Goal: Find contact information: Find contact information

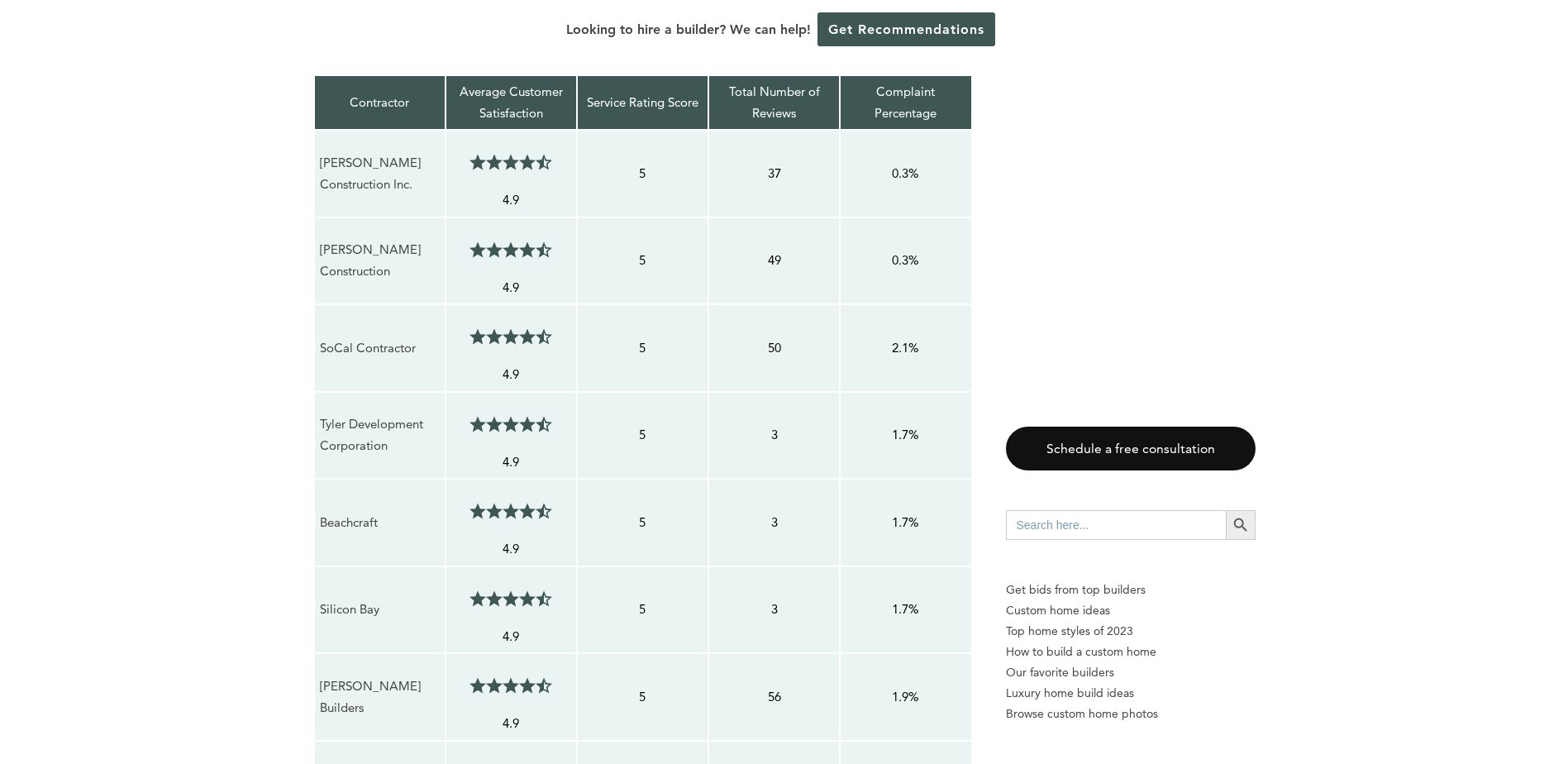
scroll to position [1488, 0]
click at [328, 412] on p "Tyler Development Corporation" at bounding box center [379, 434] width 120 height 43
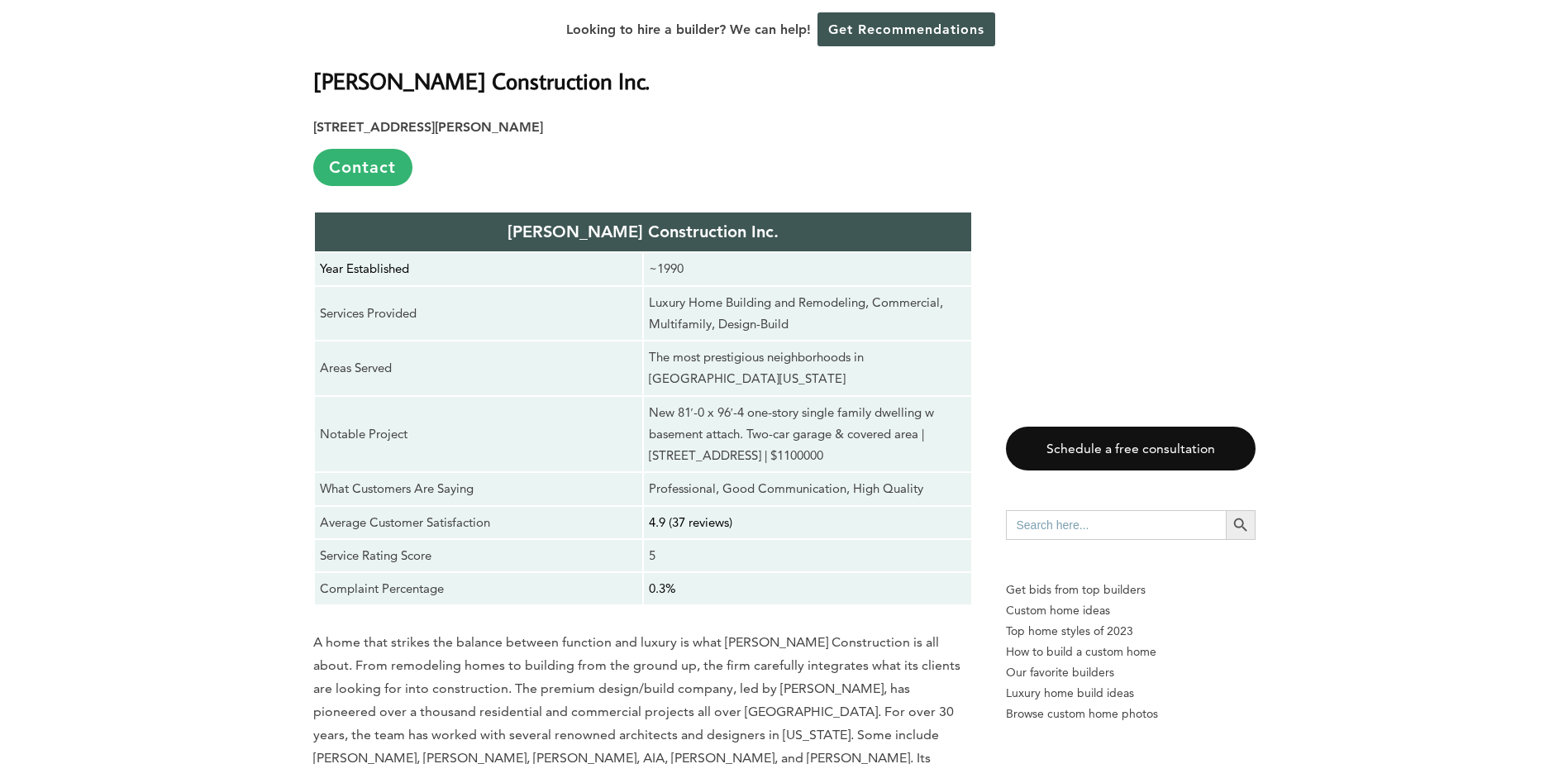
scroll to position [2893, 0]
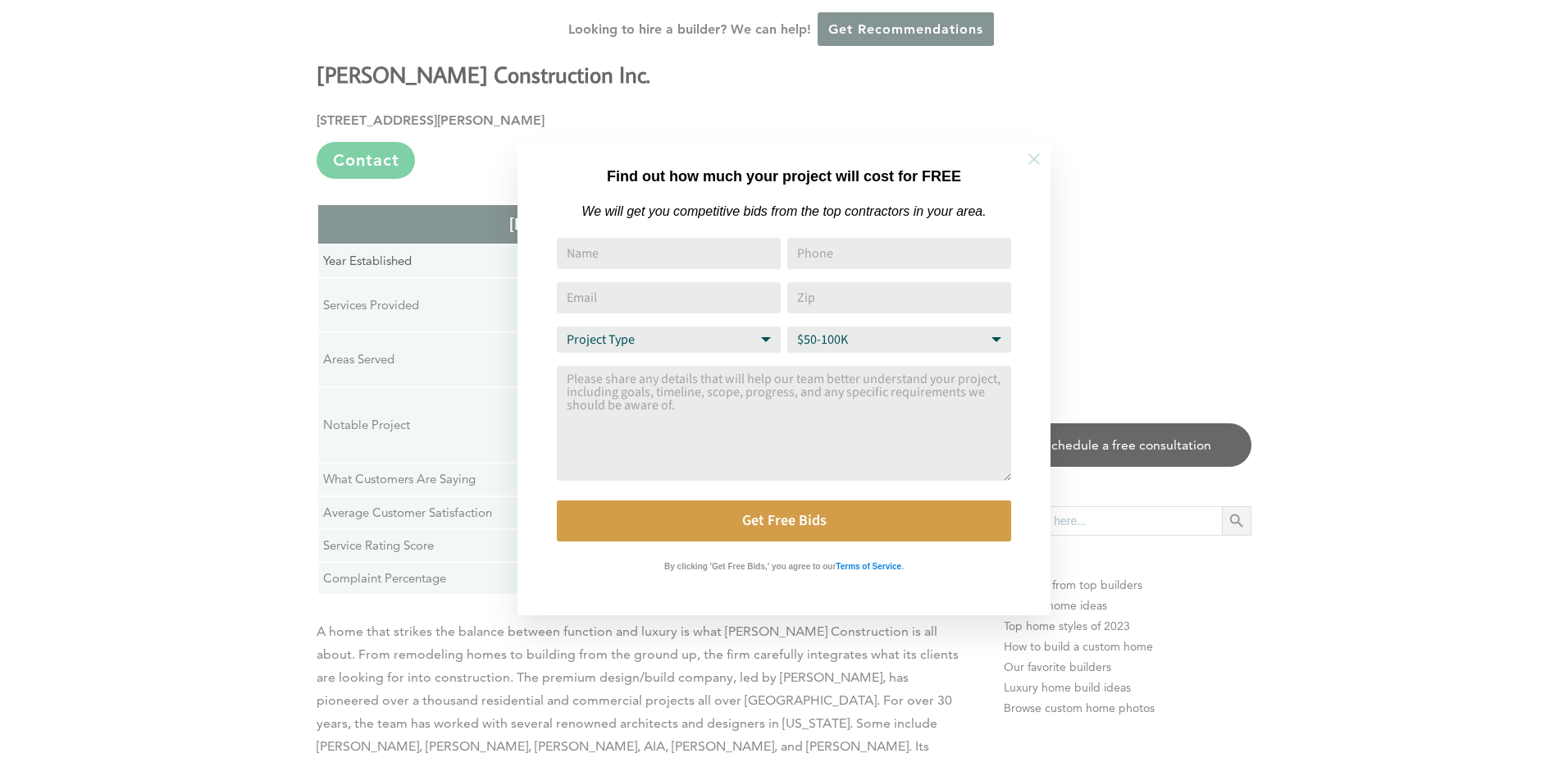
click at [1035, 159] on icon at bounding box center [1033, 159] width 18 height 18
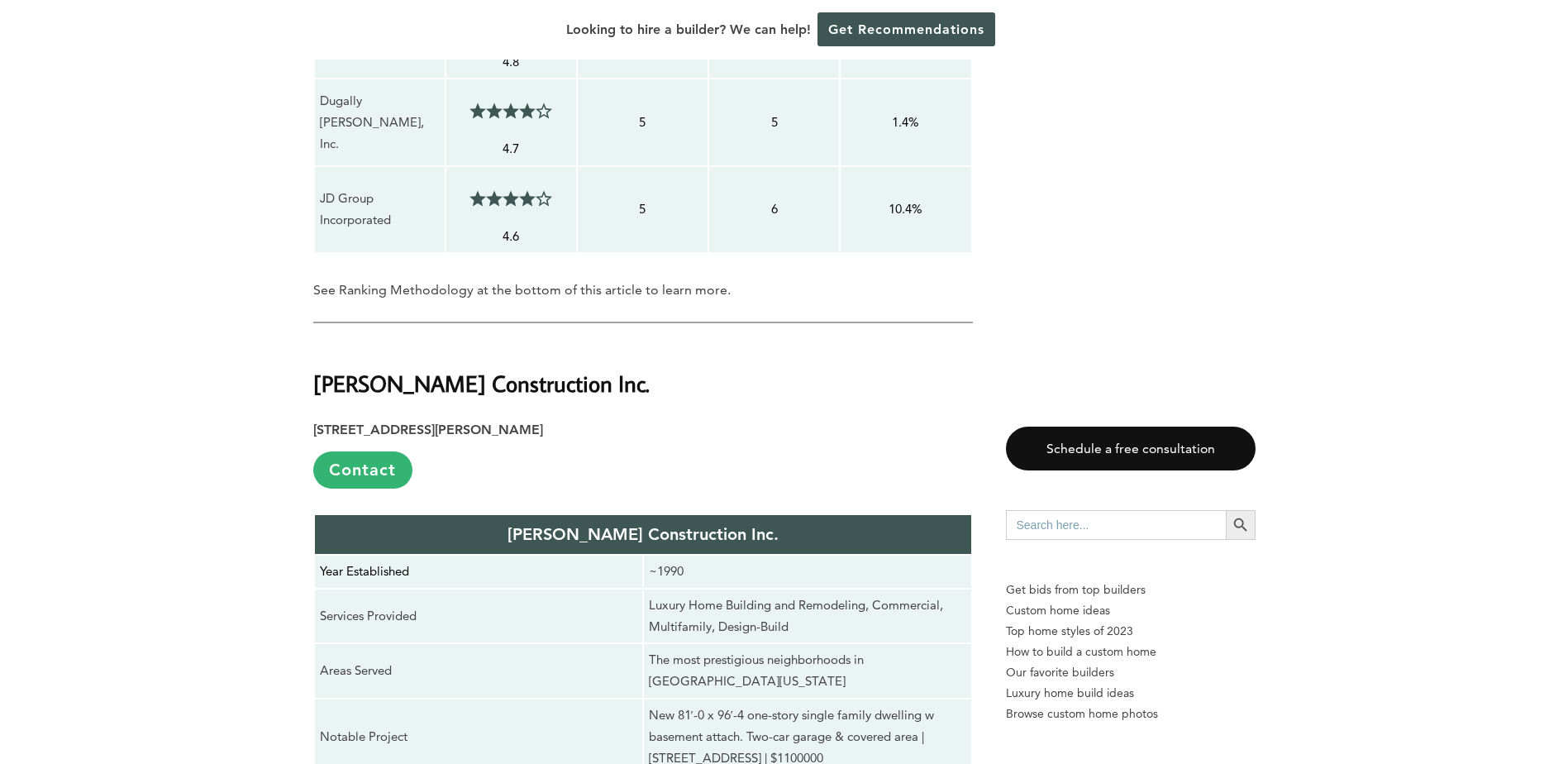
scroll to position [2562, 0]
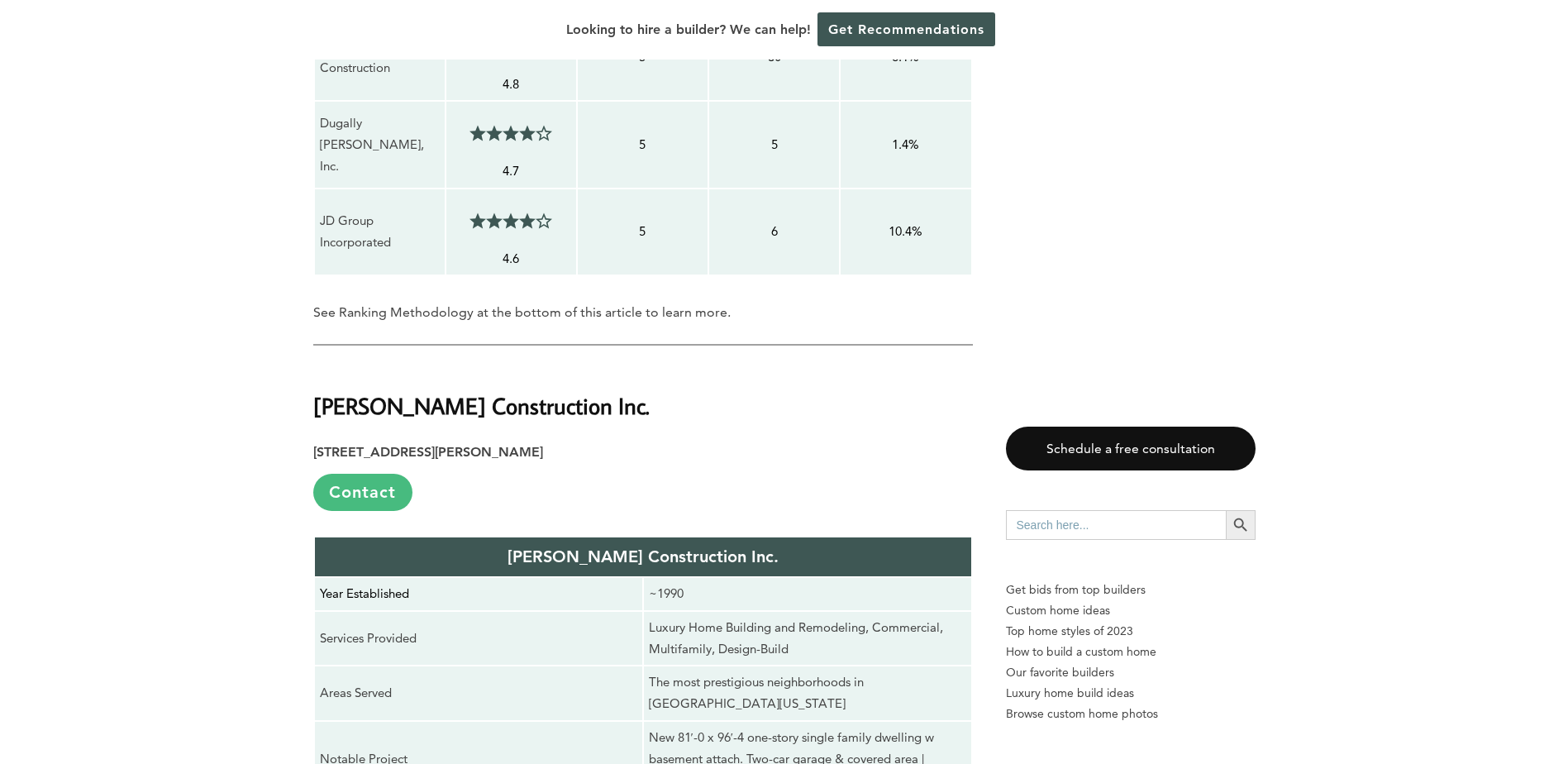
click at [362, 474] on link "Contact" at bounding box center [362, 492] width 99 height 37
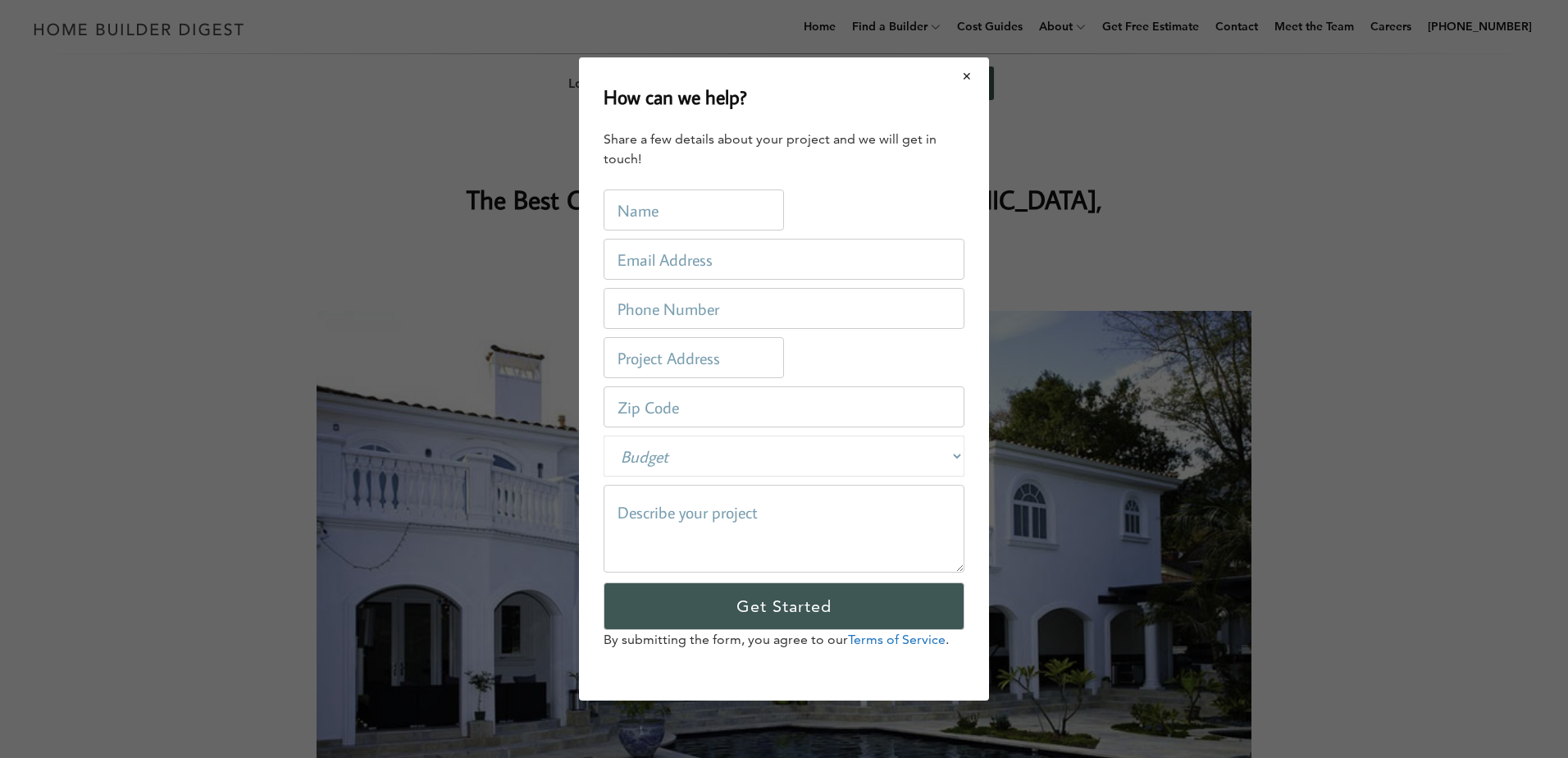
click at [970, 76] on button "Close modal" at bounding box center [967, 76] width 43 height 35
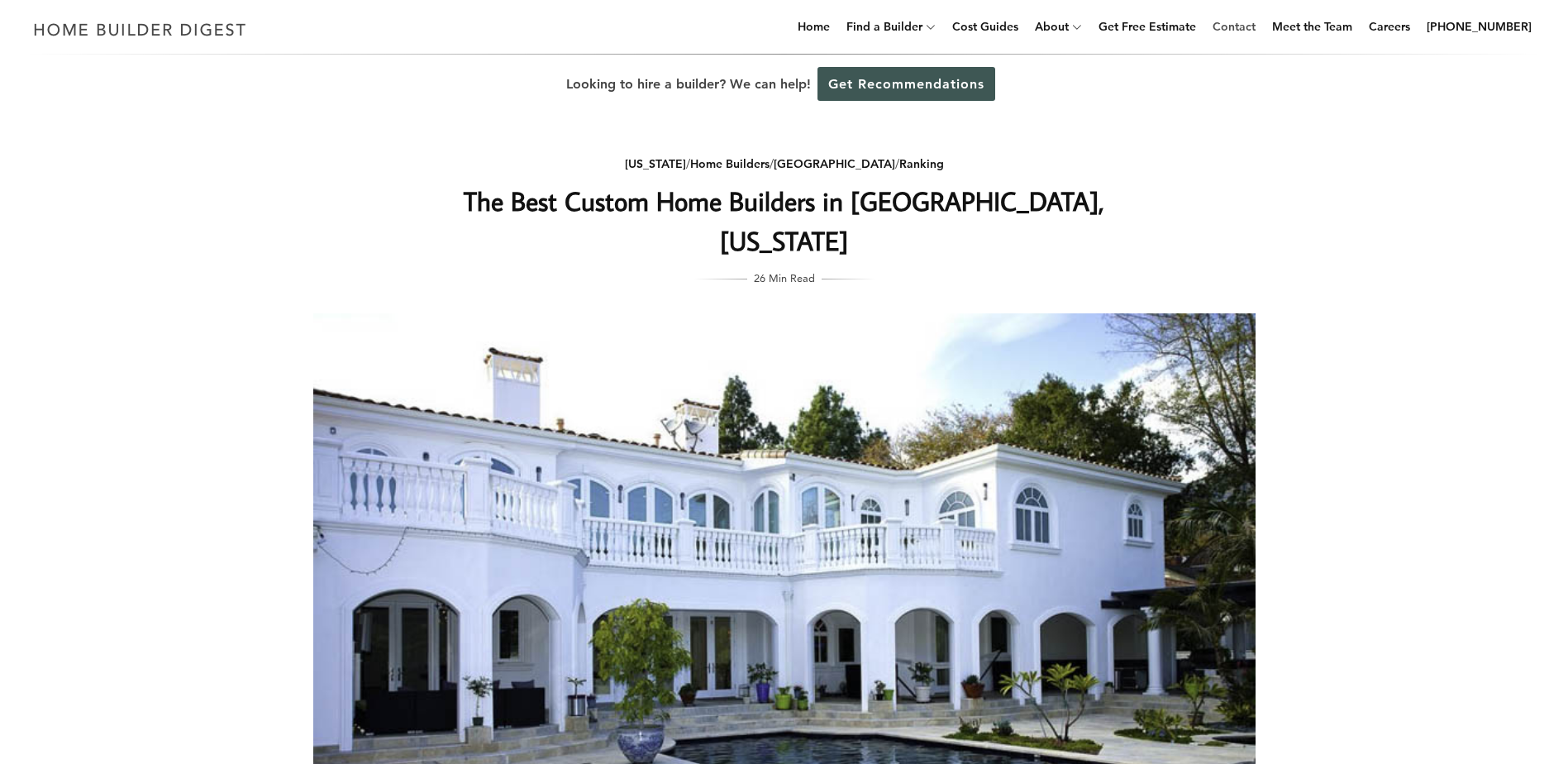
drag, startPoint x: 1244, startPoint y: 26, endPoint x: 1254, endPoint y: 26, distance: 10.0
click at [1245, 26] on link "Contact" at bounding box center [1234, 26] width 56 height 53
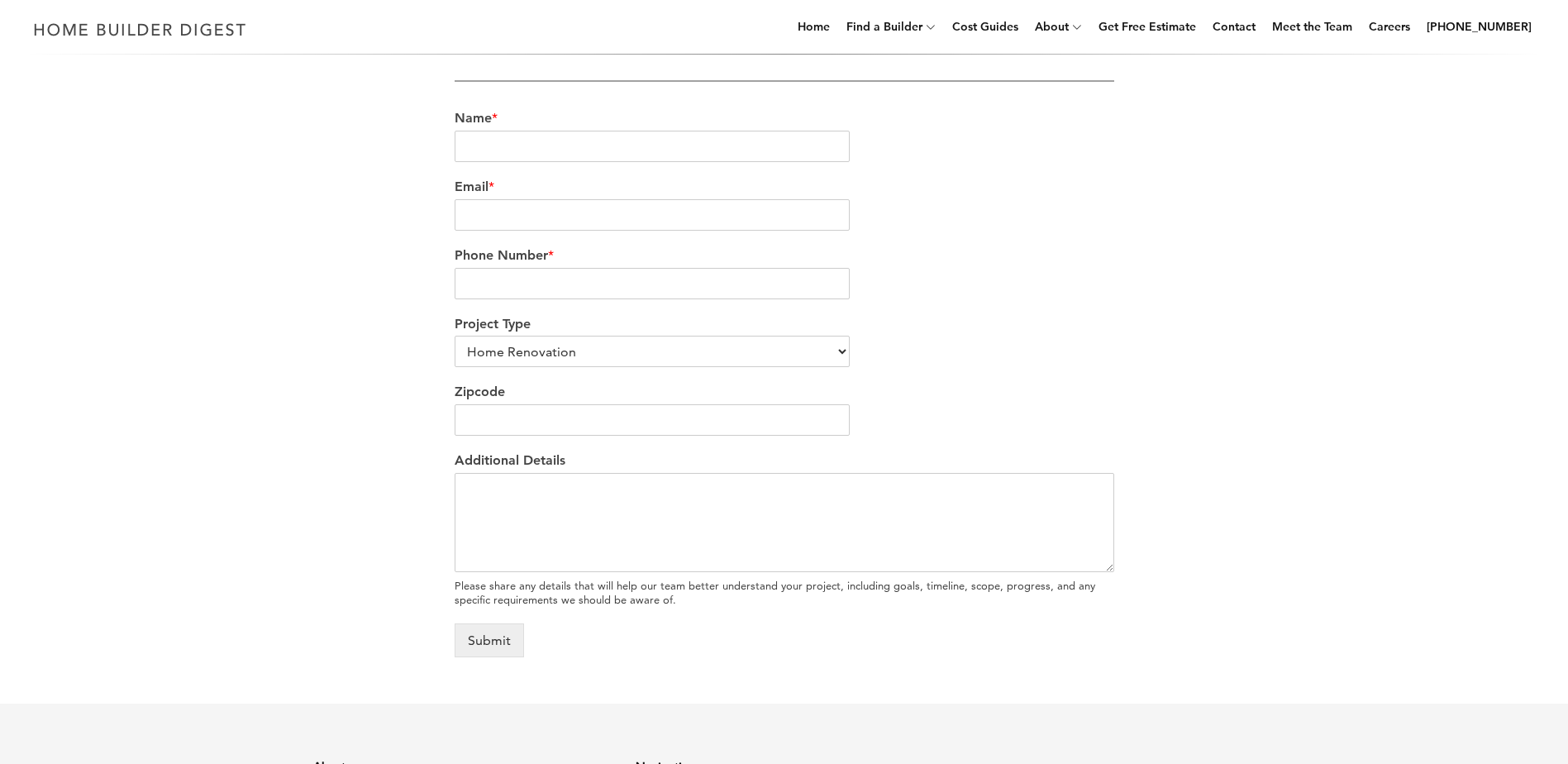
scroll to position [661, 0]
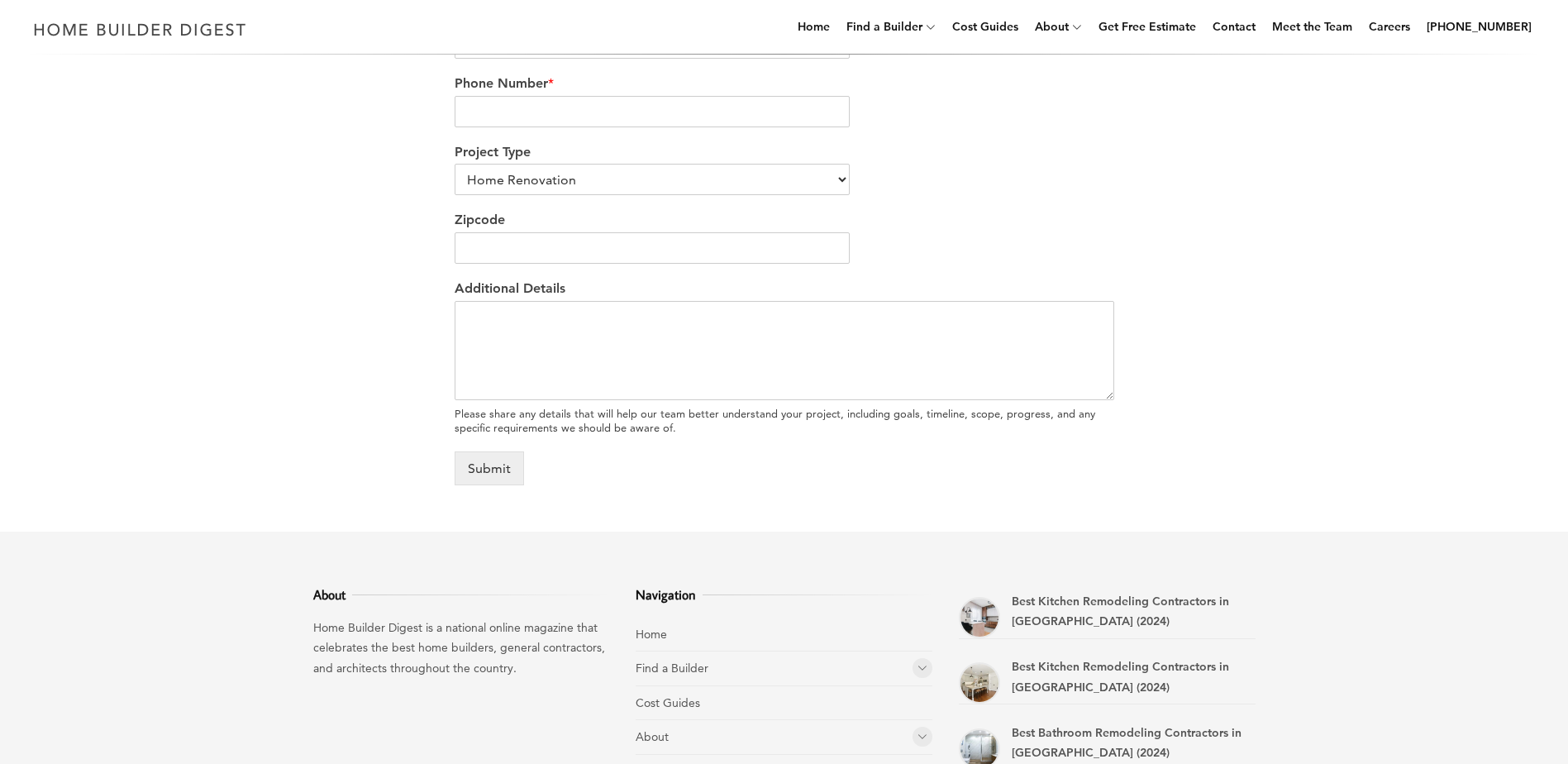
click at [284, 71] on div "We’re love to hear from you Our team would be delighted to hear from you and ea…" at bounding box center [784, 9] width 1568 height 1044
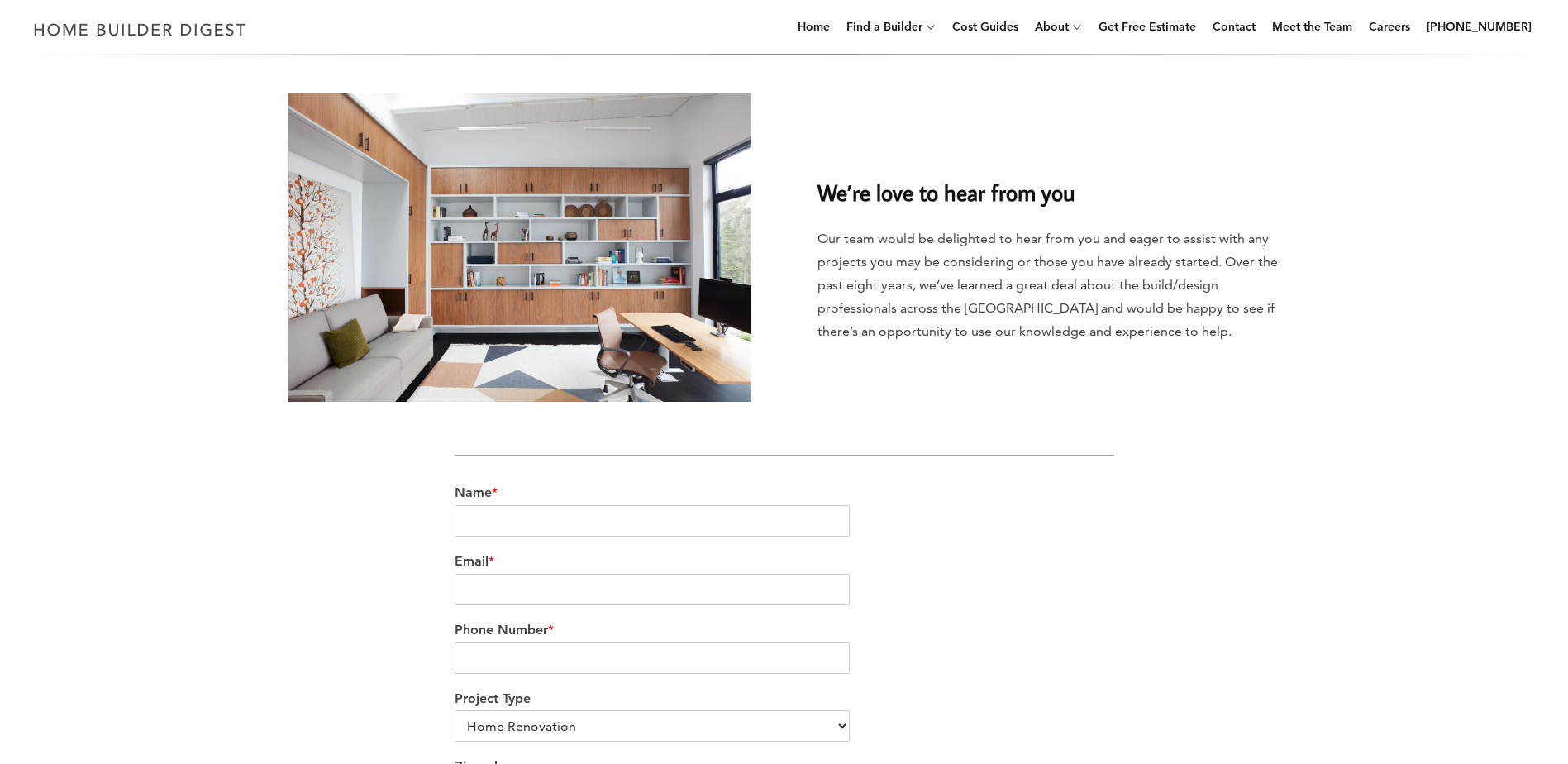
scroll to position [0, 0]
